Goal: Task Accomplishment & Management: Use online tool/utility

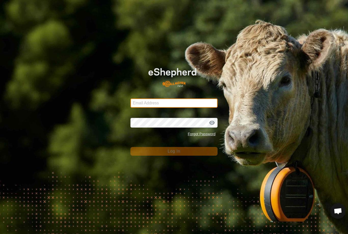
type input "[PERSON_NAME][EMAIL_ADDRESS][DOMAIN_NAME]"
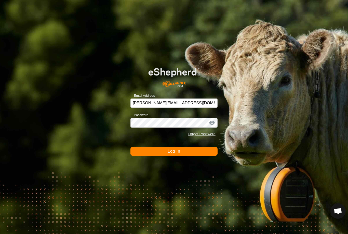
click at [174, 151] on button "Log In" at bounding box center [174, 151] width 87 height 9
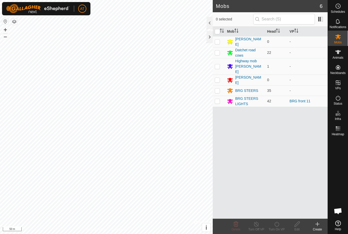
click at [216, 99] on p-checkbox at bounding box center [217, 101] width 5 height 4
checkbox input "true"
click at [280, 219] on div "Turn On VP" at bounding box center [277, 225] width 20 height 15
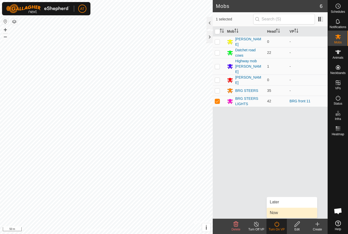
click at [277, 215] on span "Now" at bounding box center [274, 213] width 8 height 6
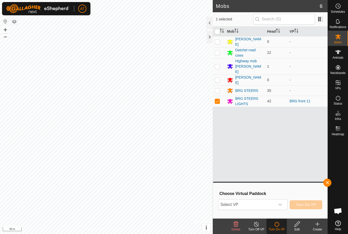
click at [283, 206] on div "dropdown trigger" at bounding box center [280, 204] width 10 height 10
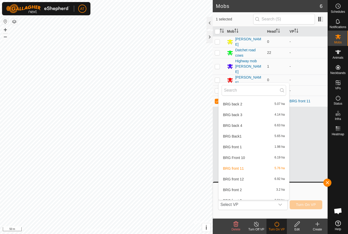
scroll to position [35, 0]
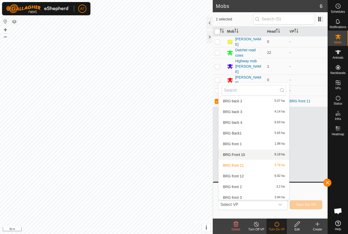
click at [245, 152] on div "BRG Front 10 6.19 ha" at bounding box center [254, 154] width 64 height 6
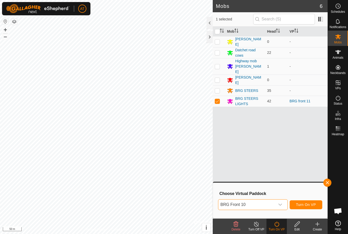
click at [331, 183] on button "button" at bounding box center [327, 182] width 8 height 8
